Goal: Navigation & Orientation: Find specific page/section

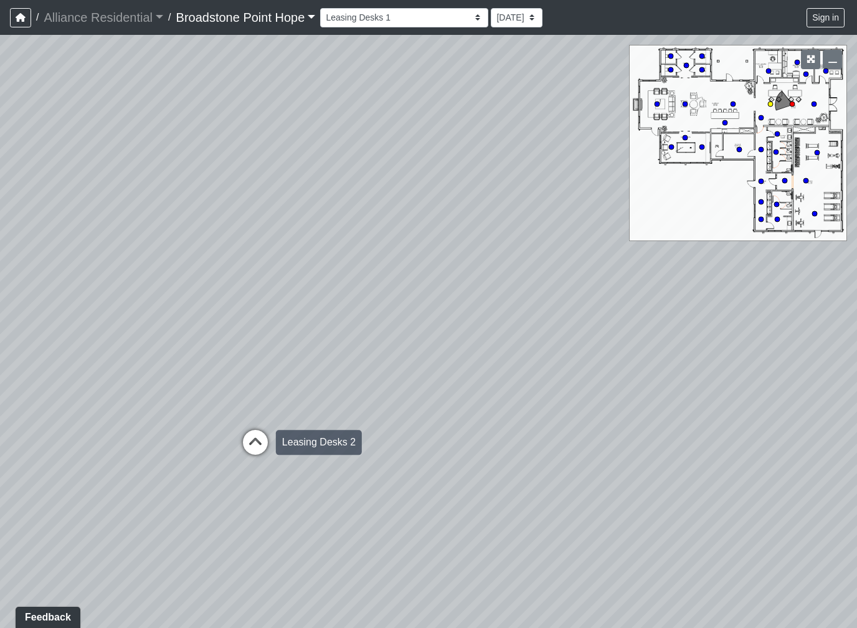
click at [239, 459] on icon at bounding box center [255, 448] width 37 height 37
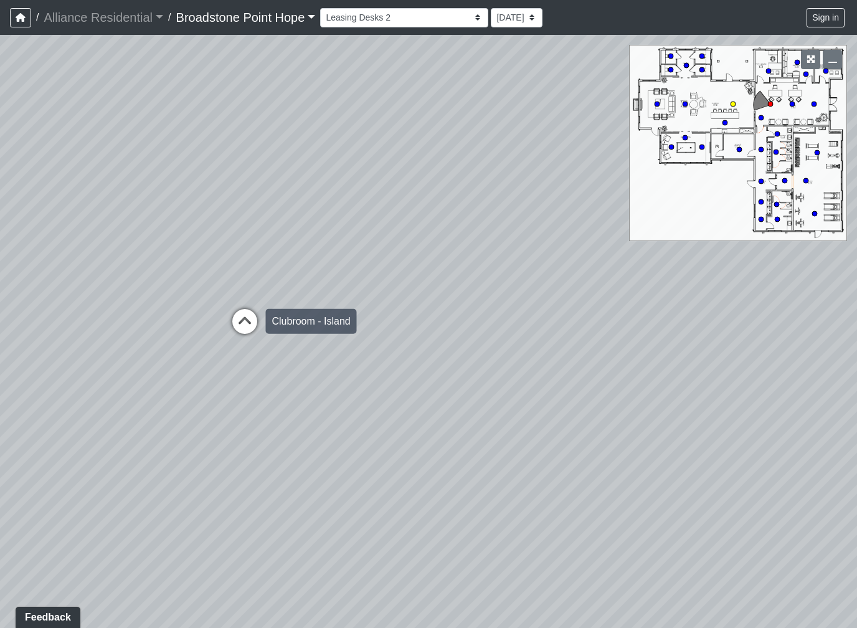
click at [237, 309] on icon at bounding box center [244, 327] width 37 height 37
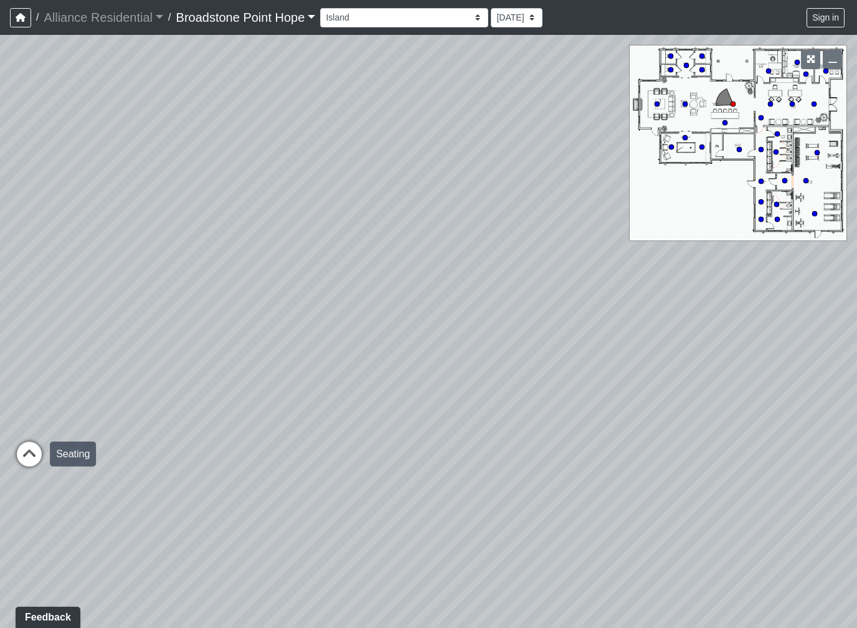
click at [31, 454] on icon at bounding box center [29, 460] width 37 height 37
click at [458, 281] on icon at bounding box center [443, 268] width 37 height 37
click at [440, 254] on div "Loading... Leasing Desks 1 Loading... Breakroom 1 Loading... Leasing Office 1 L…" at bounding box center [428, 331] width 857 height 593
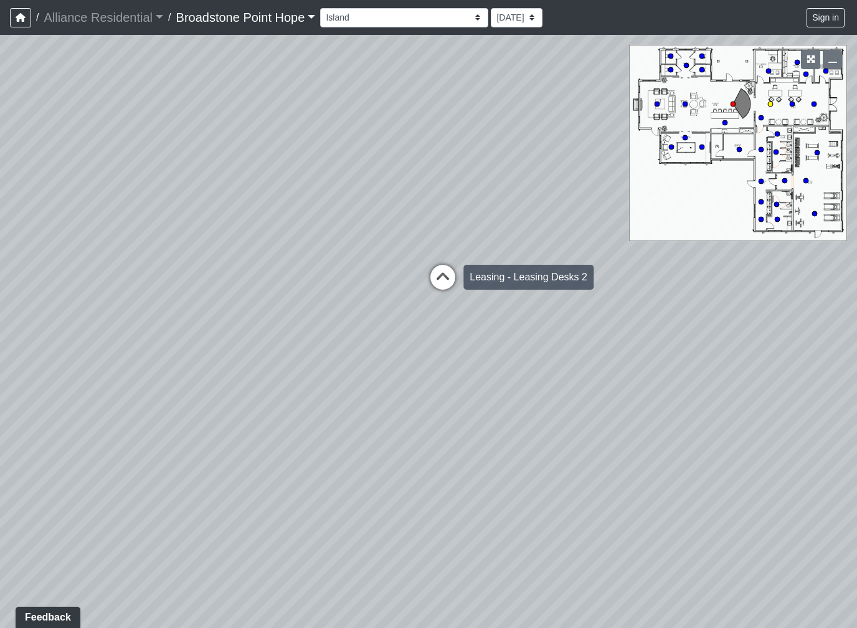
click at [441, 272] on icon at bounding box center [442, 283] width 37 height 37
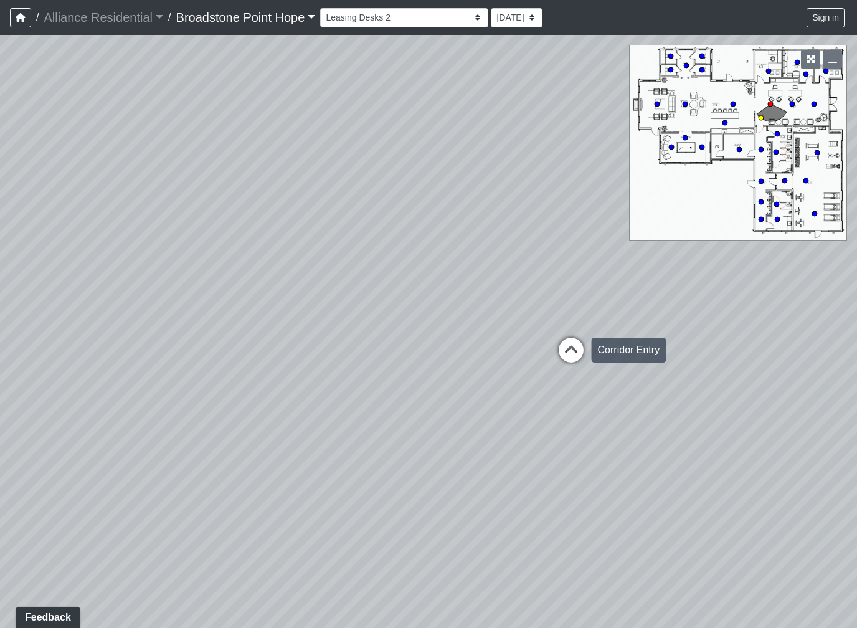
click at [583, 350] on icon at bounding box center [571, 356] width 37 height 37
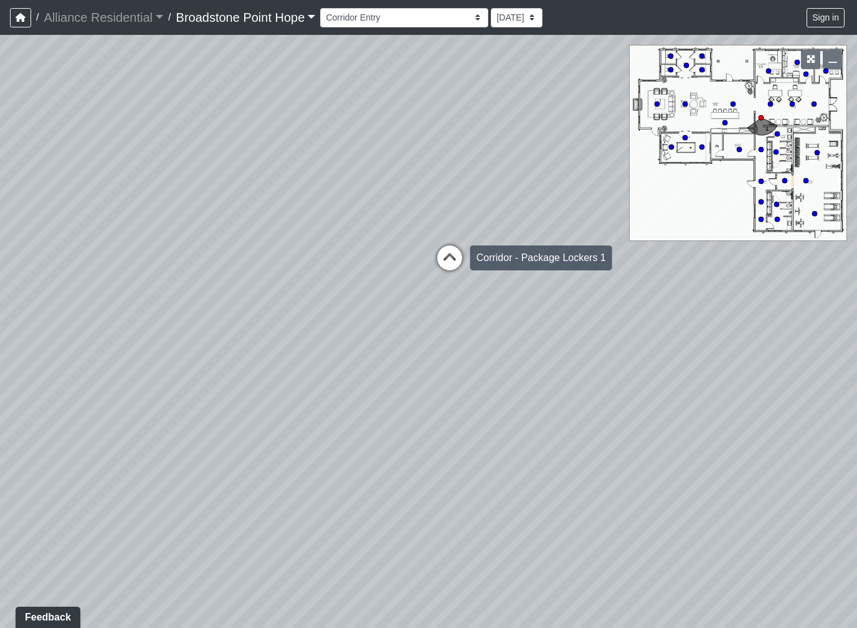
click at [433, 257] on icon at bounding box center [449, 263] width 37 height 37
click at [446, 250] on icon at bounding box center [447, 263] width 37 height 37
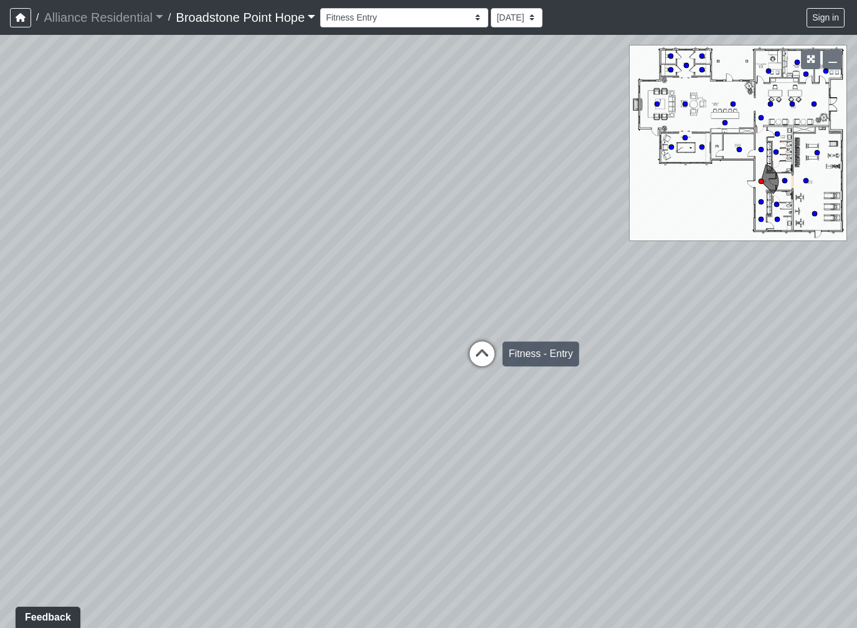
click at [484, 358] on icon at bounding box center [482, 359] width 37 height 37
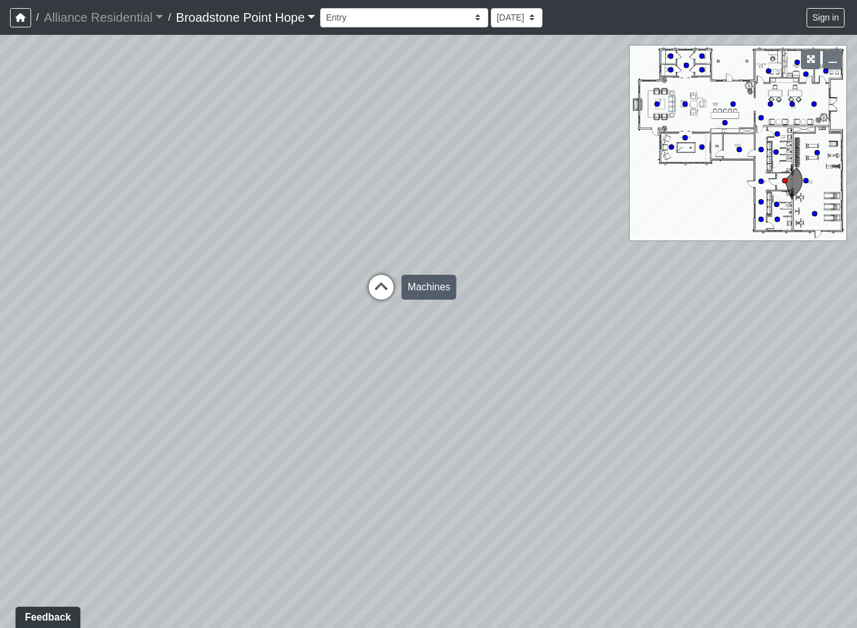
click at [371, 294] on icon at bounding box center [381, 293] width 37 height 37
click at [497, 287] on icon at bounding box center [508, 297] width 37 height 37
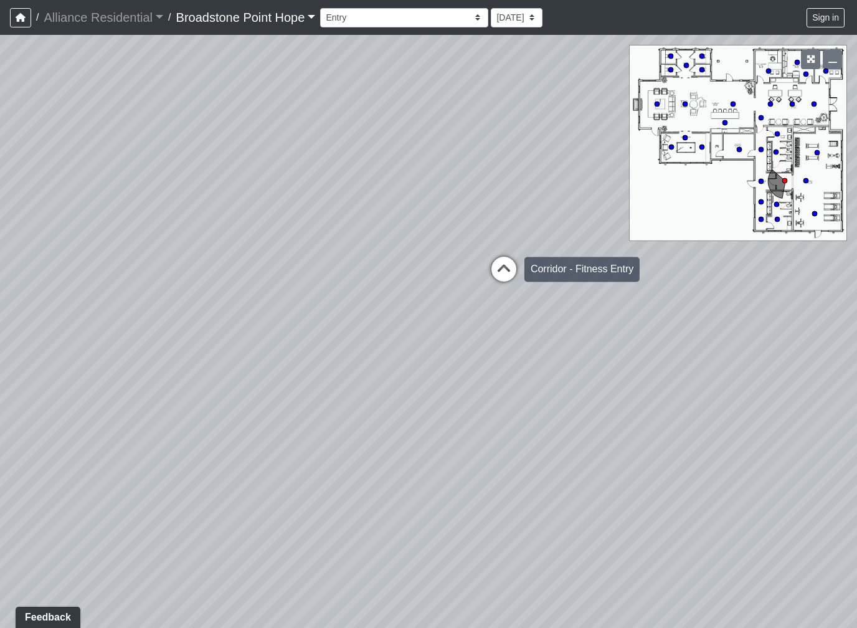
click at [511, 273] on icon at bounding box center [503, 275] width 37 height 37
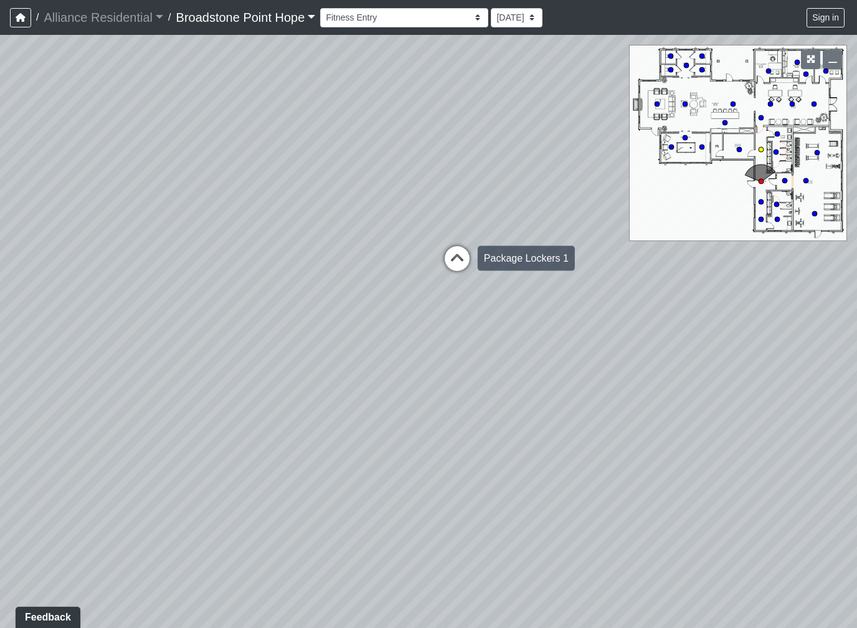
click at [467, 275] on icon at bounding box center [457, 264] width 37 height 37
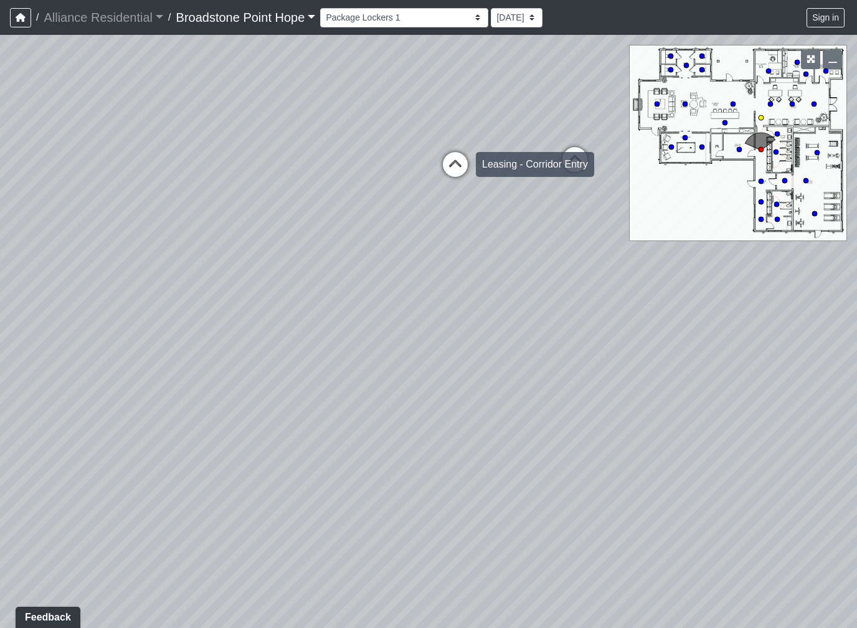
click at [473, 168] on icon at bounding box center [455, 170] width 37 height 37
click at [64, 376] on div "Loading... Leasing Desks 1 Loading... Breakroom 1 Loading... Leasing Office 1 L…" at bounding box center [428, 331] width 857 height 593
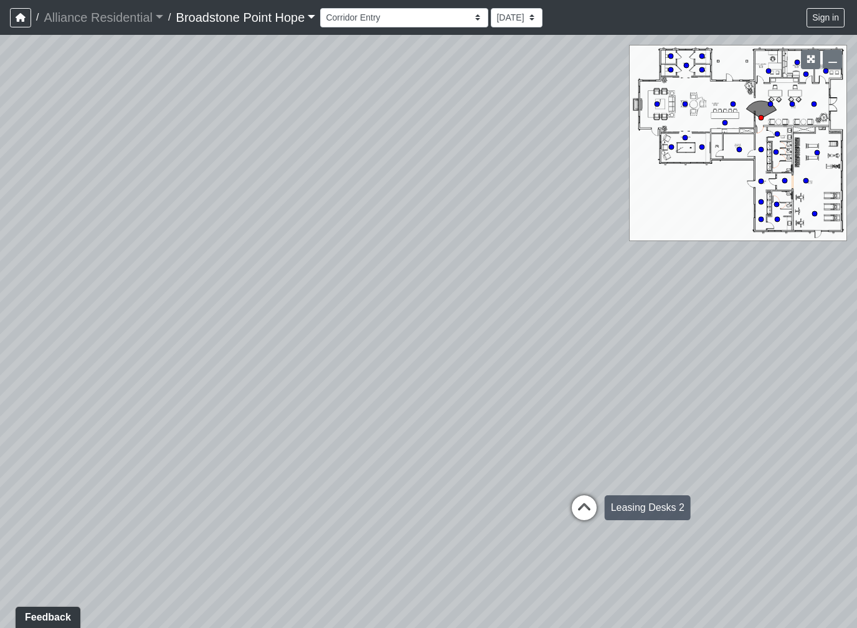
click at [583, 515] on icon at bounding box center [584, 513] width 37 height 37
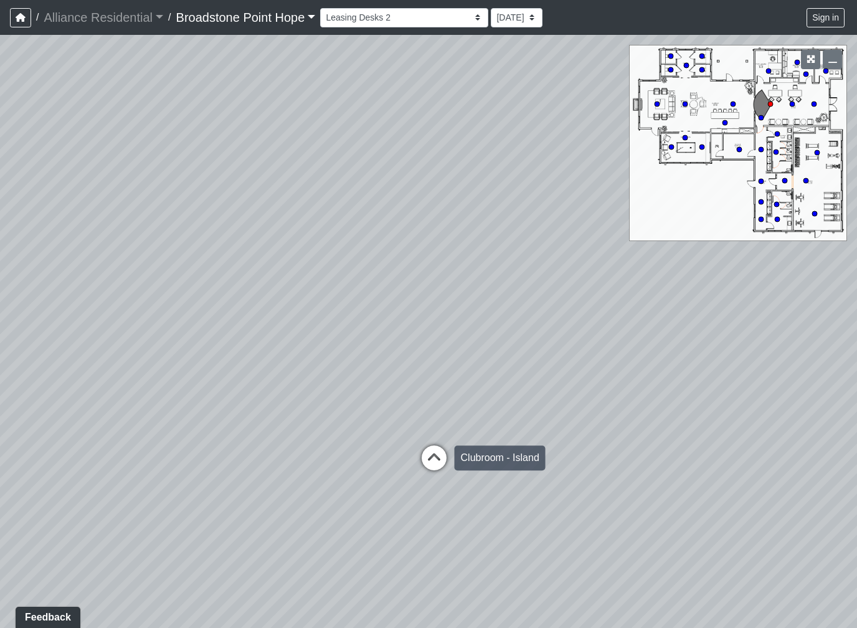
click at [441, 458] on icon at bounding box center [434, 463] width 37 height 37
select select "g4EgQxRBMCMM8UhMmxdv3J"
